Goal: Information Seeking & Learning: Learn about a topic

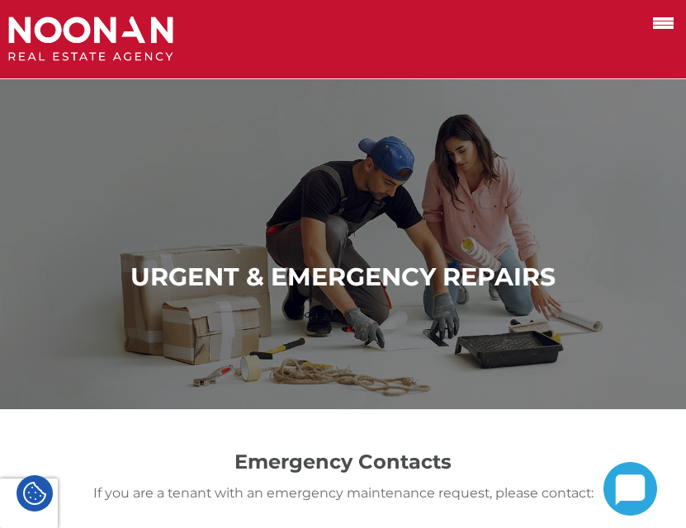
click at [656, 22] on span at bounding box center [663, 22] width 21 height 3
click at [0, 0] on input "checkbox" at bounding box center [0, 0] width 0 height 0
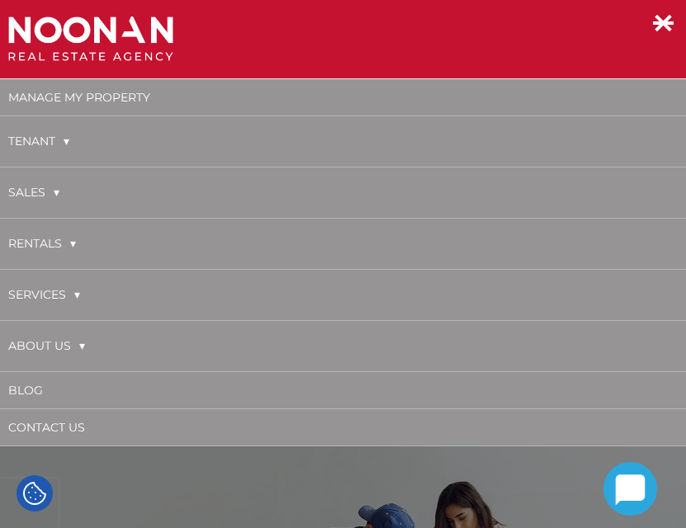
click at [40, 343] on link "About Us" at bounding box center [46, 346] width 77 height 34
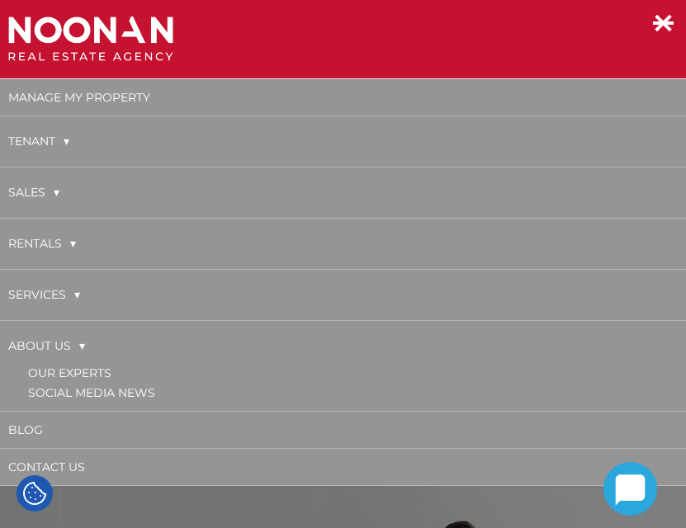
click at [95, 365] on li "Our Experts" at bounding box center [353, 373] width 650 height 20
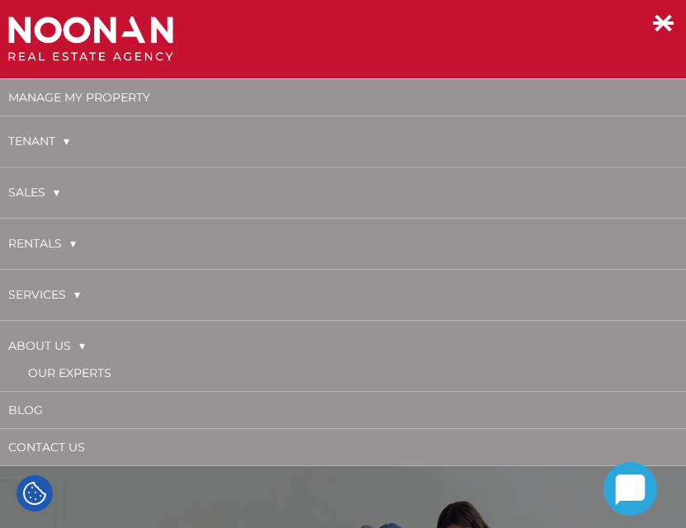
click at [97, 372] on li "About Us Our Experts Social Media News" at bounding box center [343, 356] width 686 height 70
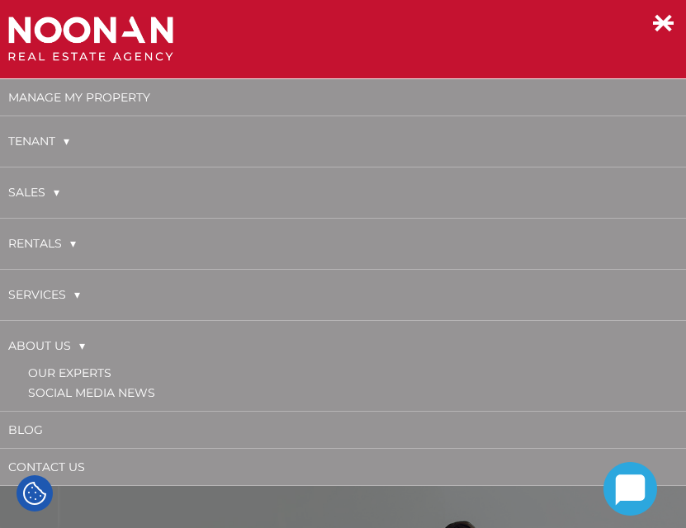
click at [97, 371] on link "Our Experts" at bounding box center [69, 373] width 83 height 15
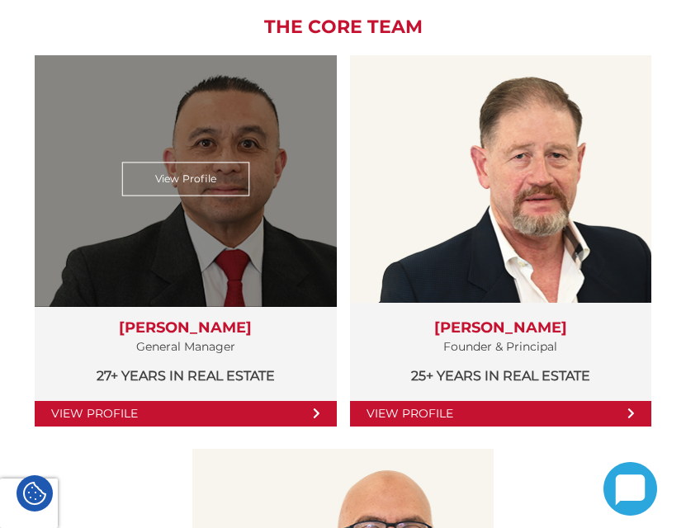
scroll to position [413, 0]
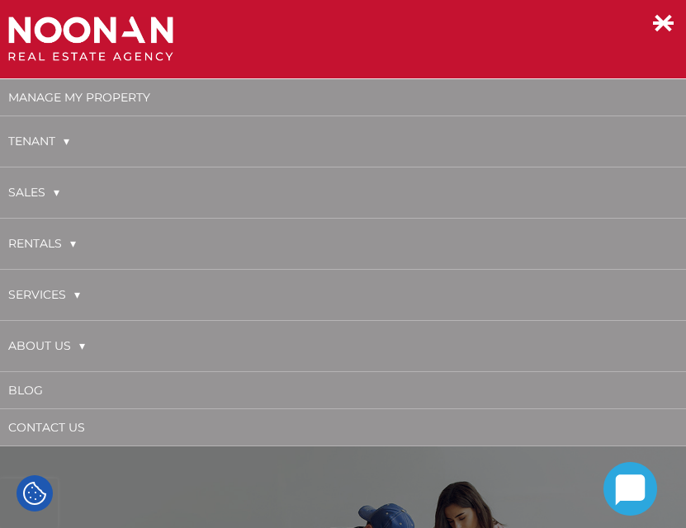
click at [39, 339] on link "About Us" at bounding box center [46, 346] width 77 height 34
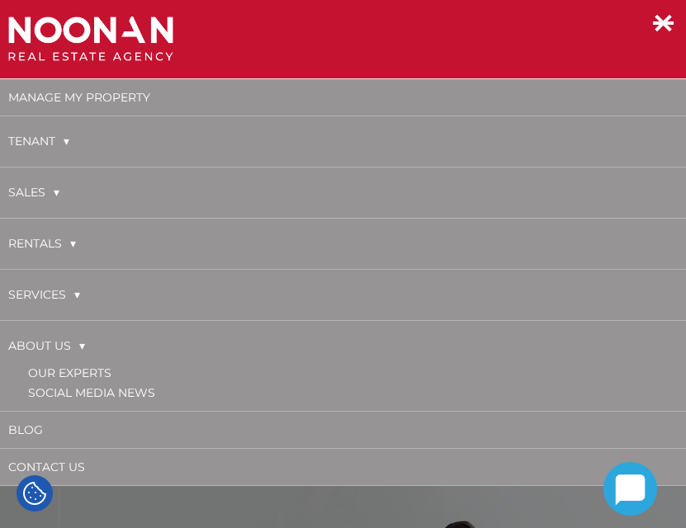
click at [61, 366] on link "Our Experts" at bounding box center [69, 373] width 83 height 15
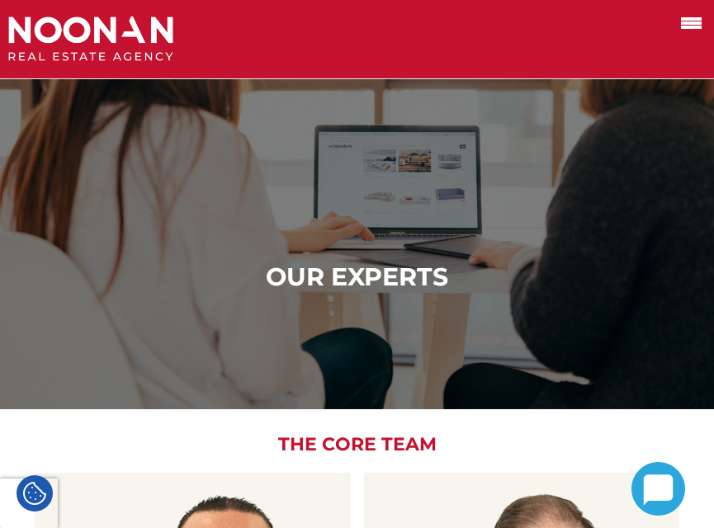
click at [685, 25] on span at bounding box center [691, 22] width 21 height 3
click at [0, 0] on input "checkbox" at bounding box center [0, 0] width 0 height 0
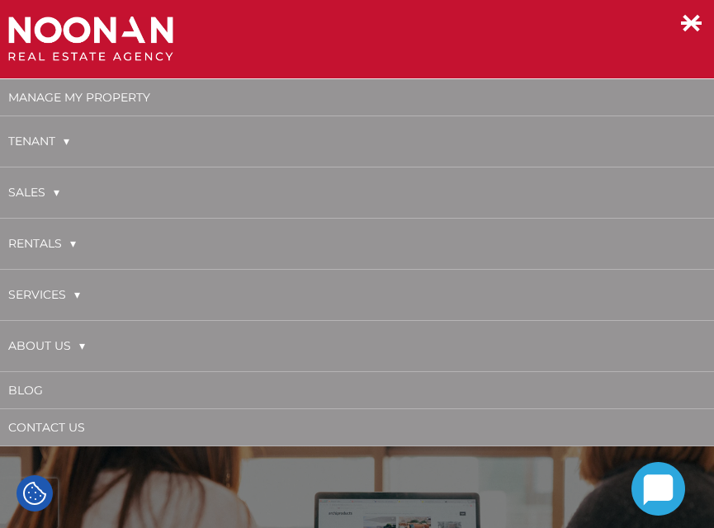
click at [59, 339] on link "About Us" at bounding box center [46, 346] width 77 height 34
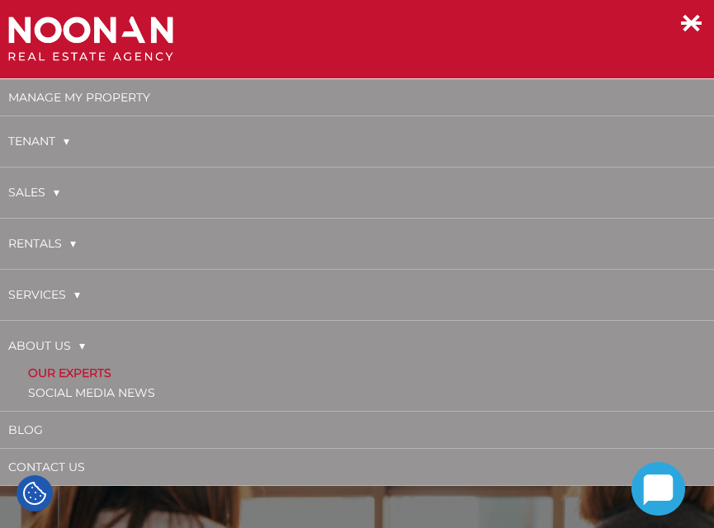
click at [73, 372] on link "Our Experts" at bounding box center [69, 373] width 83 height 15
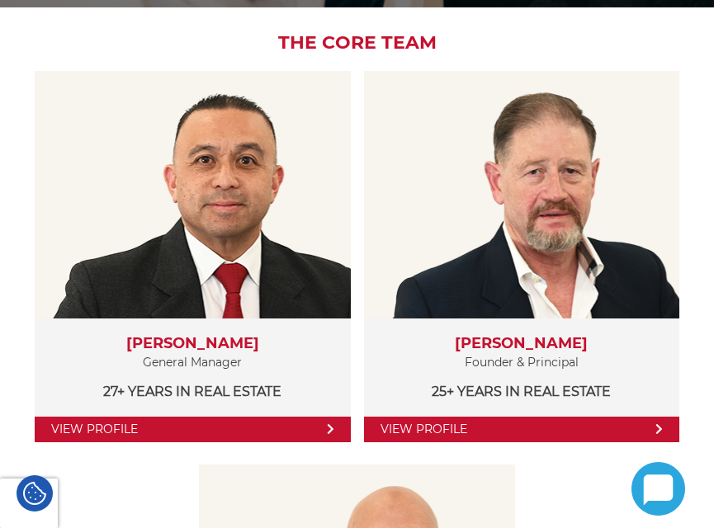
scroll to position [413, 0]
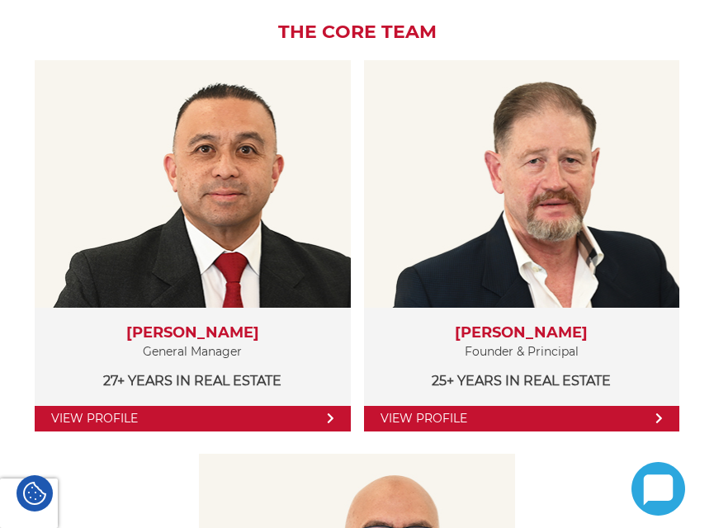
click at [504, 32] on h2 "The Core Team" at bounding box center [357, 31] width 681 height 21
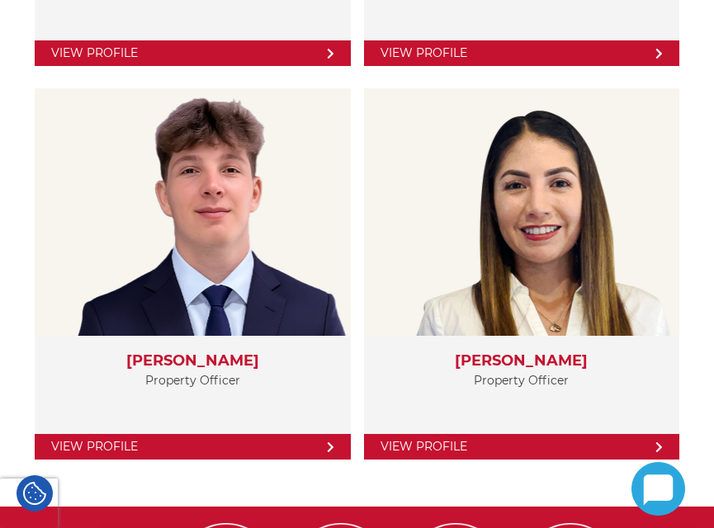
scroll to position [3876, 0]
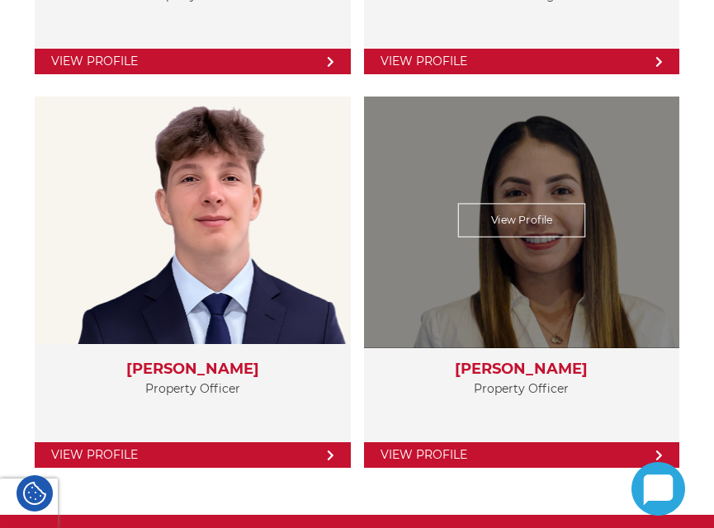
click at [512, 450] on link "View Profile" at bounding box center [522, 456] width 316 height 26
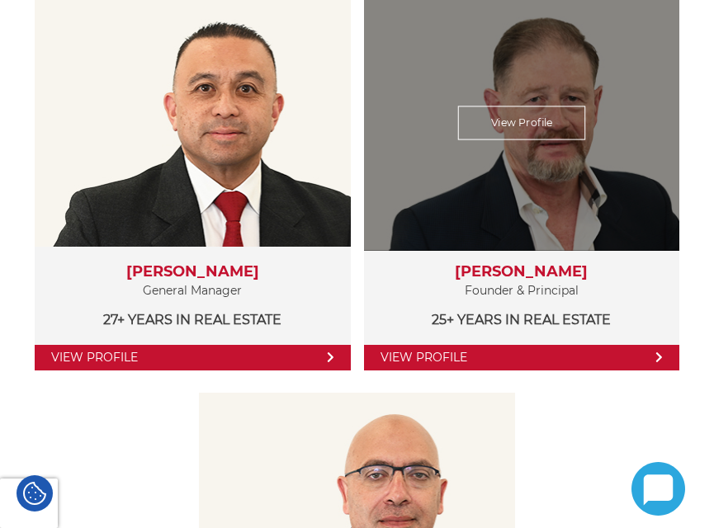
scroll to position [495, 0]
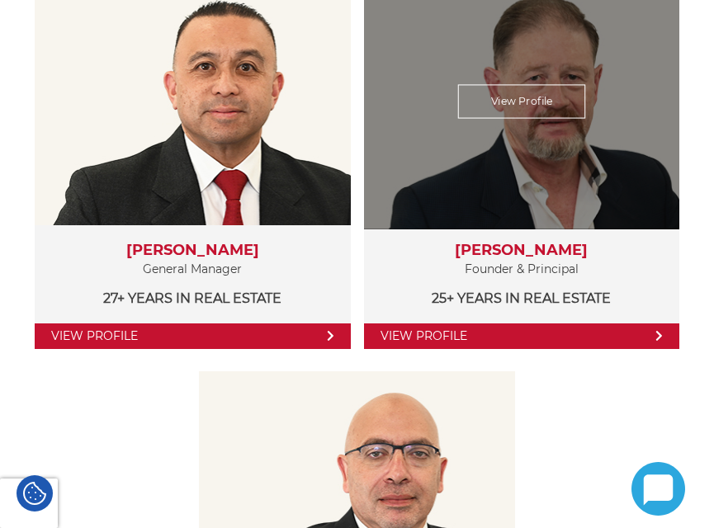
click at [482, 196] on div "View Profile" at bounding box center [521, 101] width 325 height 255
click at [502, 135] on div "View Profile" at bounding box center [521, 101] width 325 height 255
click at [512, 94] on link "View Profile" at bounding box center [522, 101] width 128 height 34
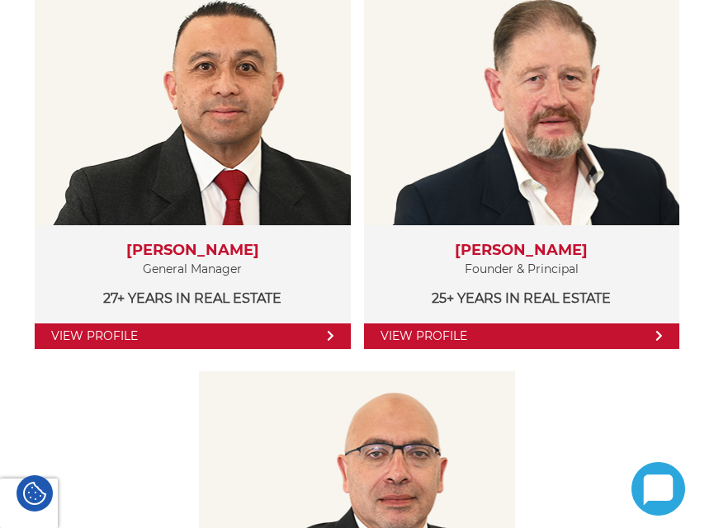
click at [354, 258] on div "View Profile Martin Reyes General Manager 27+ years in Real Estate View Profile…" at bounding box center [357, 372] width 681 height 788
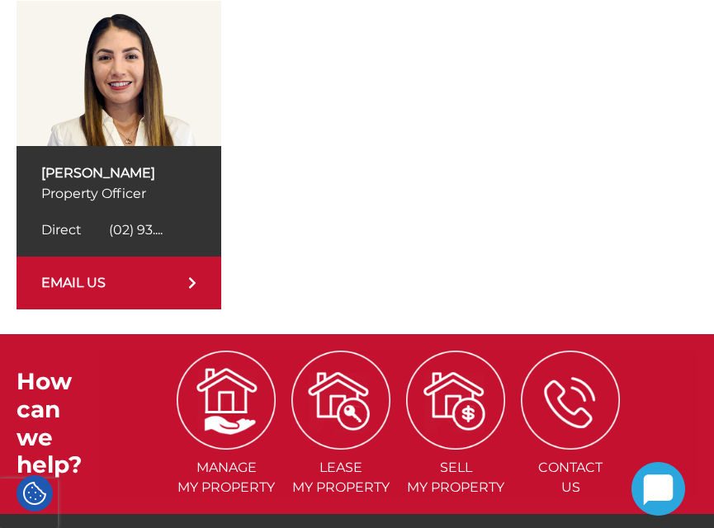
scroll to position [422, 0]
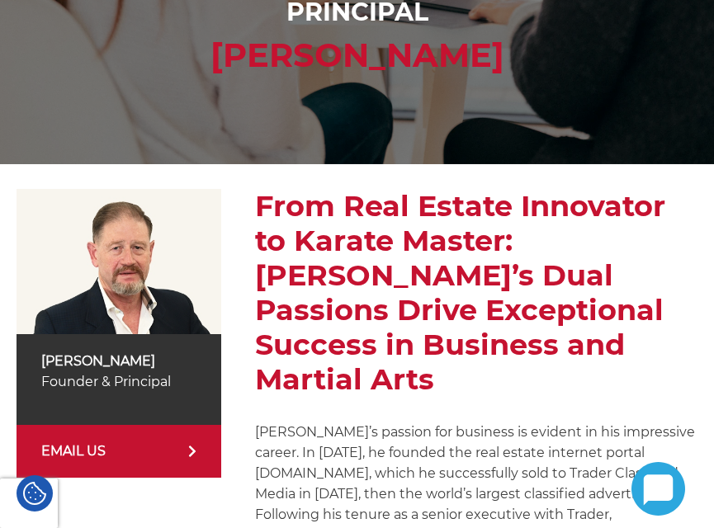
scroll to position [248, 0]
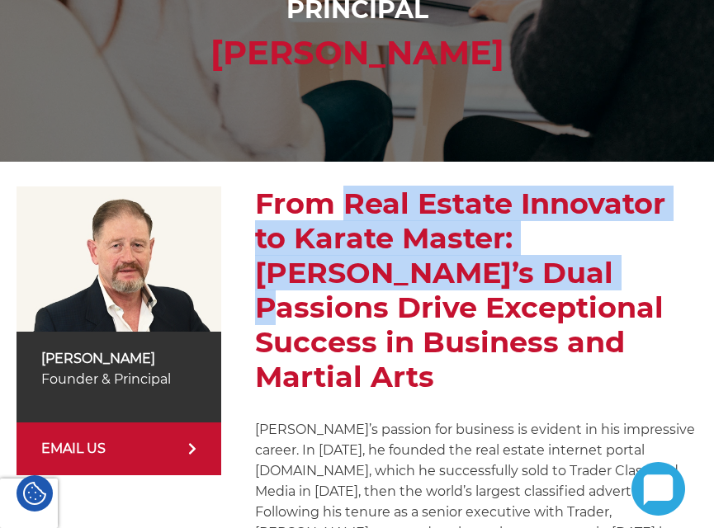
drag, startPoint x: 335, startPoint y: 193, endPoint x: 436, endPoint y: 260, distance: 120.9
click at [436, 260] on h2 "From Real Estate Innovator to Karate Master: [PERSON_NAME]’s Dual Passions Driv…" at bounding box center [476, 291] width 443 height 208
click at [335, 249] on h2 "From Real Estate Innovator to Karate Master: [PERSON_NAME]’s Dual Passions Driv…" at bounding box center [476, 291] width 443 height 208
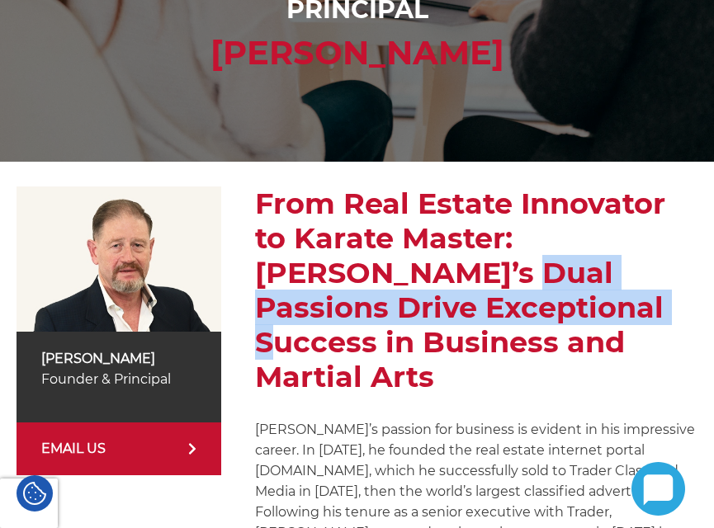
drag, startPoint x: 340, startPoint y: 265, endPoint x: 553, endPoint y: 303, distance: 216.4
click at [553, 303] on h2 "From Real Estate Innovator to Karate Master: [PERSON_NAME]’s Dual Passions Driv…" at bounding box center [476, 291] width 443 height 208
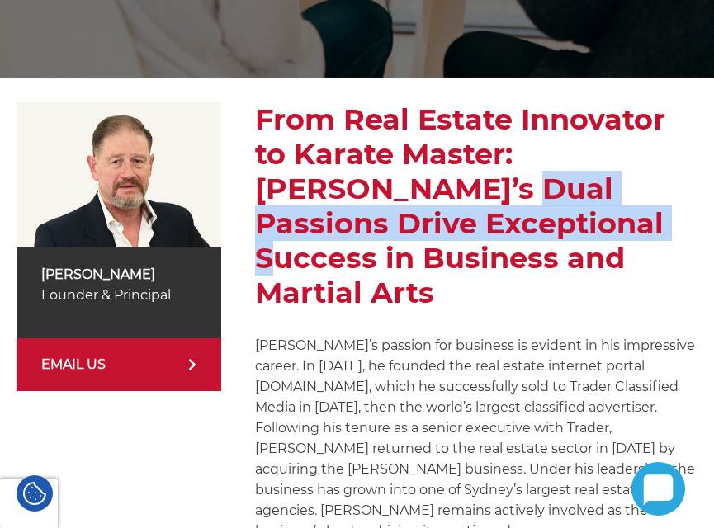
scroll to position [413, 0]
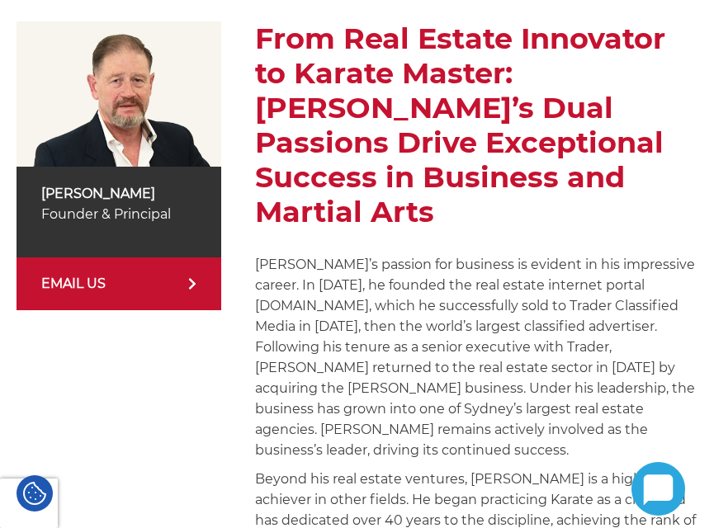
click at [338, 263] on p "Michael’s passion for business is evident in his impressive career. In 1999, he…" at bounding box center [476, 357] width 443 height 206
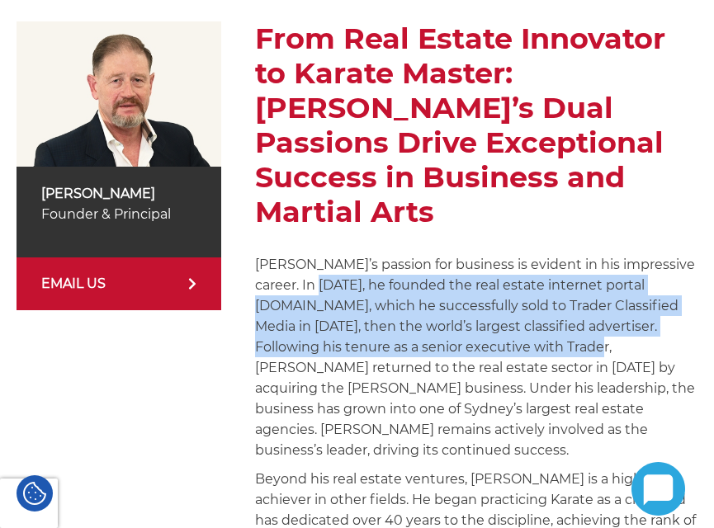
drag, startPoint x: 294, startPoint y: 243, endPoint x: 475, endPoint y: 306, distance: 191.4
click at [475, 306] on p "Michael’s passion for business is evident in his impressive career. In 1999, he…" at bounding box center [476, 357] width 443 height 206
click at [362, 281] on p "Michael’s passion for business is evident in his impressive career. In 1999, he…" at bounding box center [476, 357] width 443 height 206
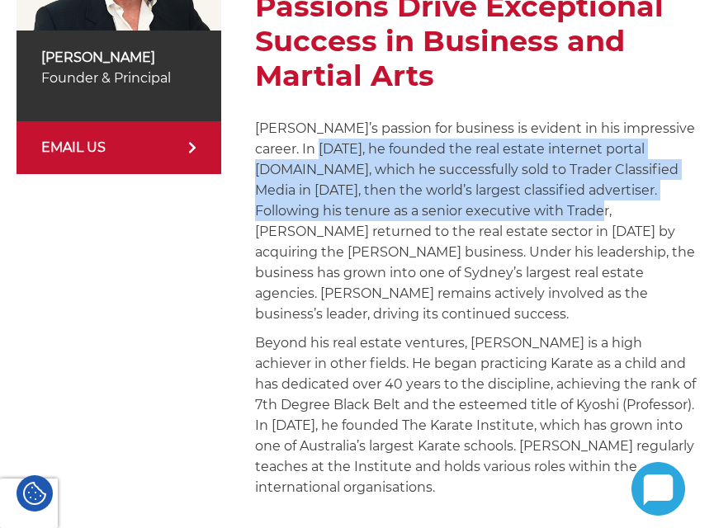
scroll to position [578, 0]
